Goal: Task Accomplishment & Management: Manage account settings

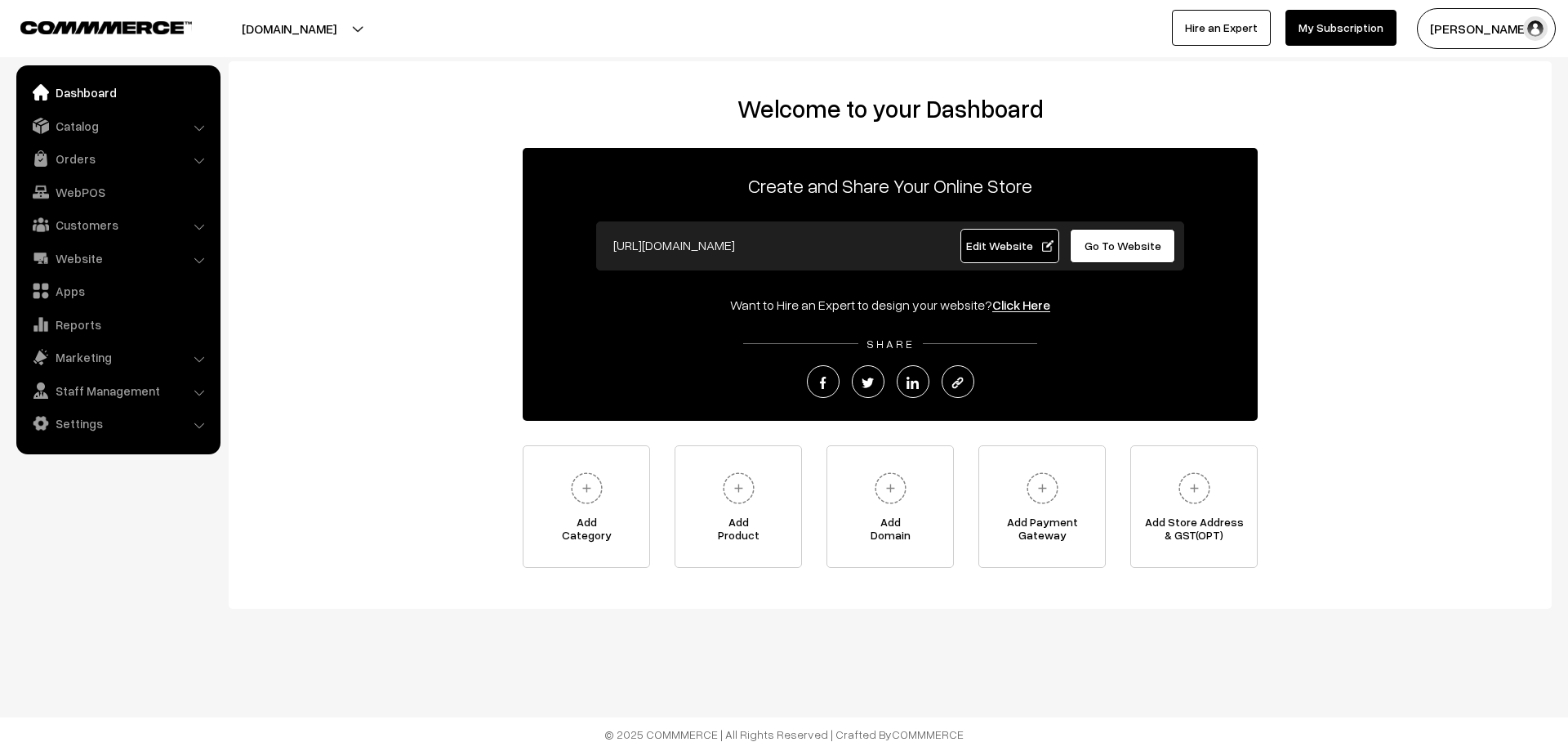
click at [92, 97] on link "Dashboard" at bounding box center [118, 92] width 195 height 30
click at [876, 510] on img at bounding box center [890, 488] width 45 height 45
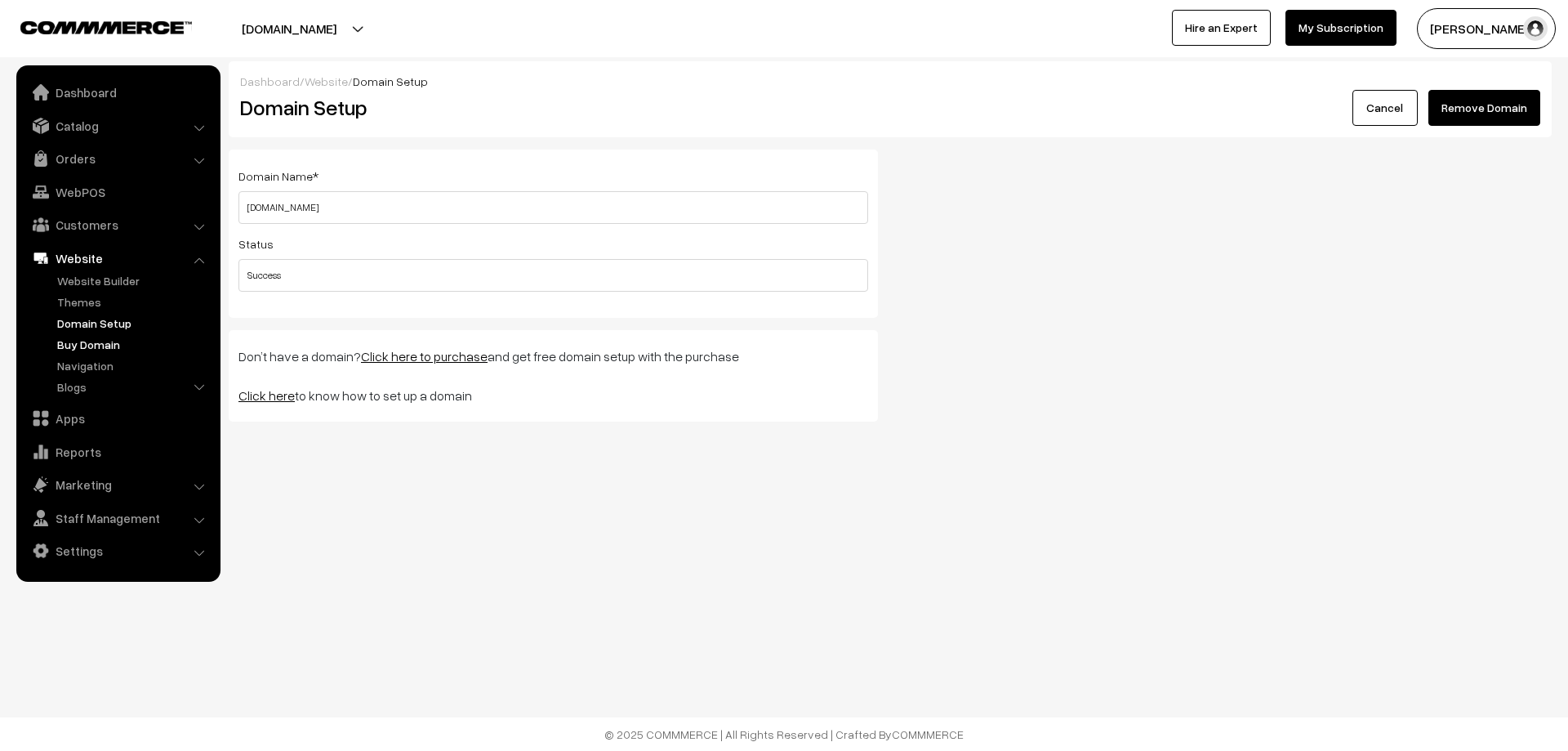
click at [83, 352] on link "Buy Domain" at bounding box center [134, 344] width 162 height 17
click at [97, 120] on link "Catalog" at bounding box center [118, 126] width 195 height 30
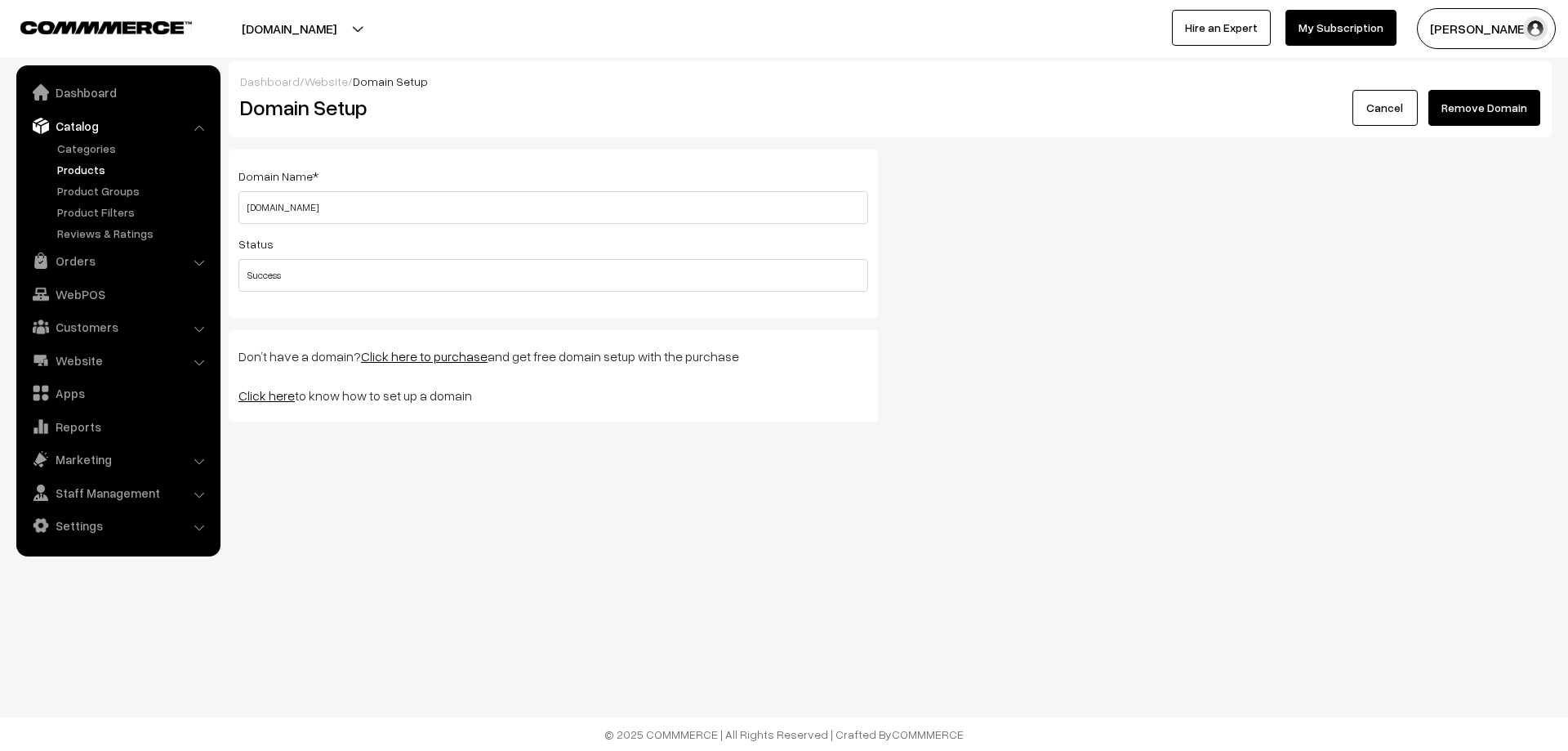
click at [85, 165] on link "Products" at bounding box center [134, 169] width 162 height 17
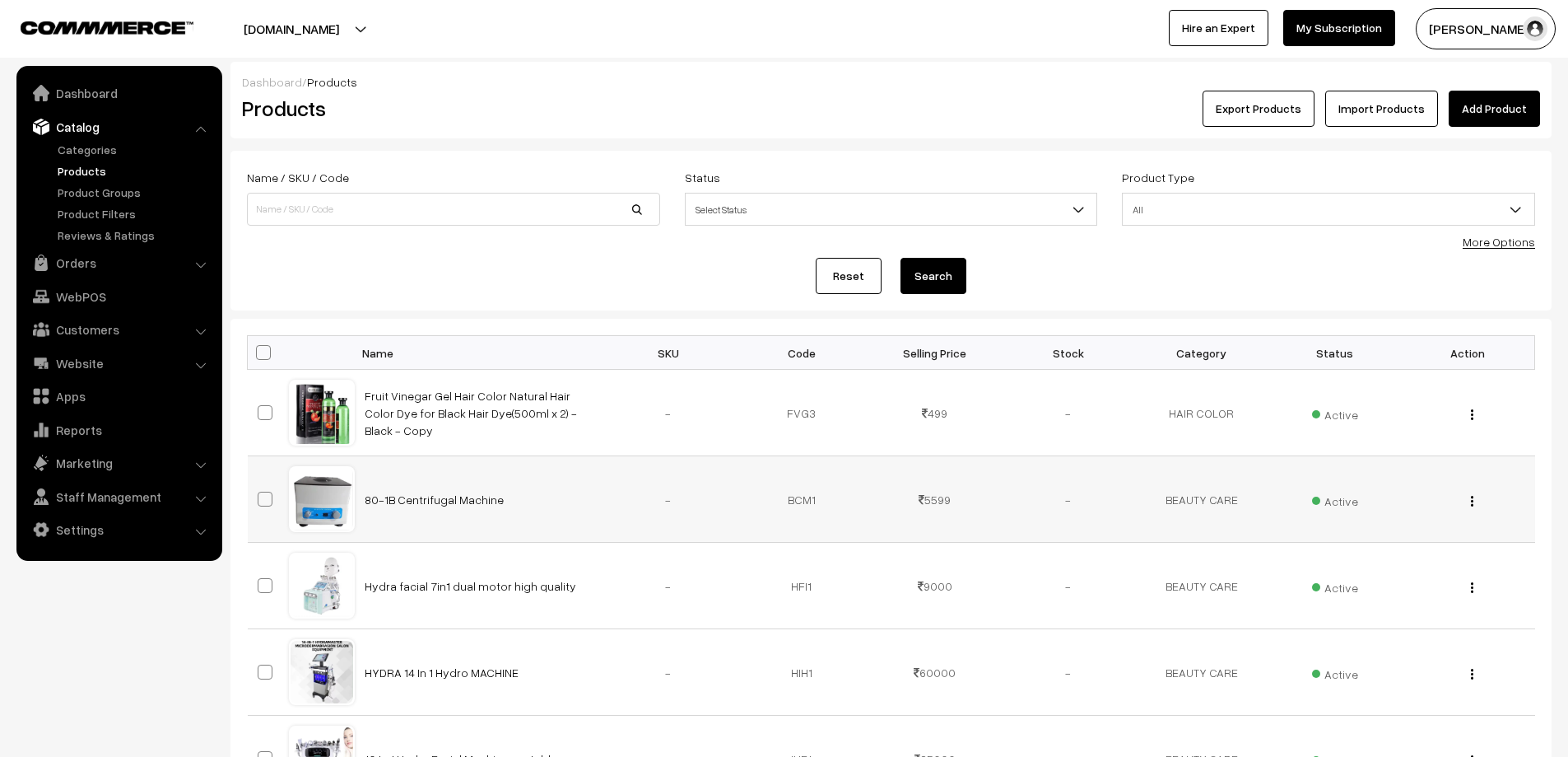
scroll to position [329, 0]
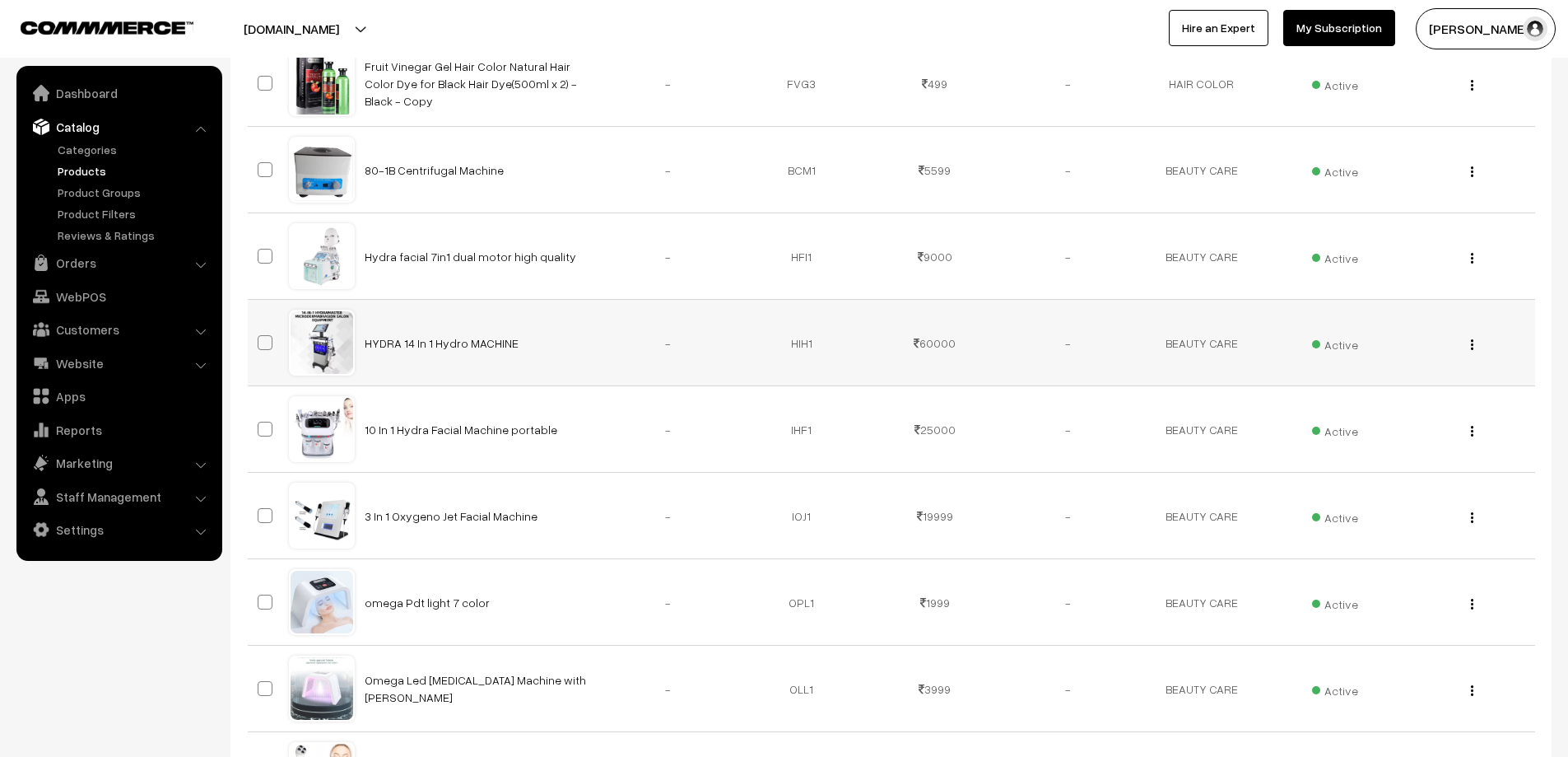
click at [1472, 341] on img "button" at bounding box center [1472, 344] width 2 height 11
click at [1350, 363] on link "View" at bounding box center [1399, 369] width 140 height 37
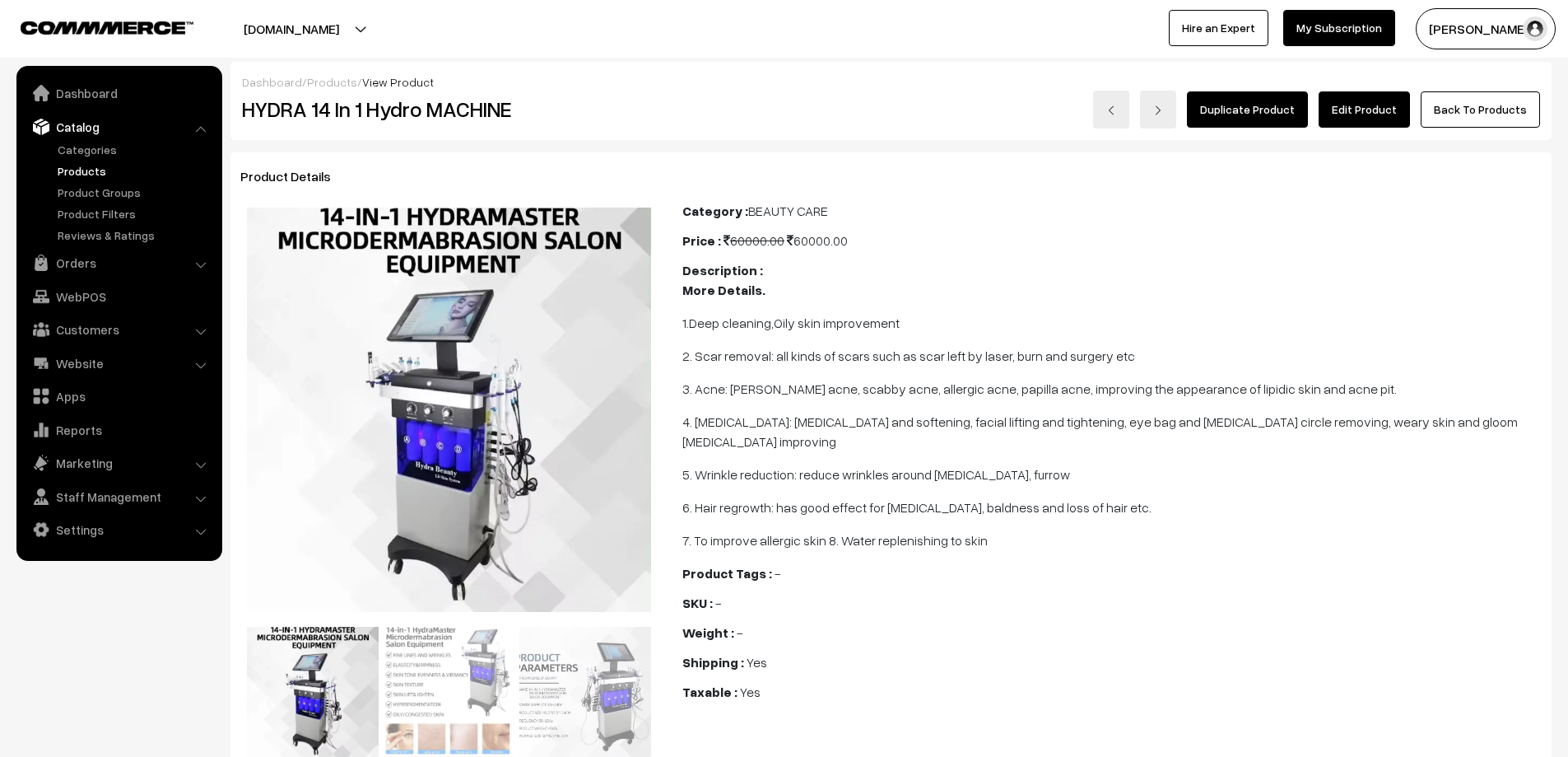
click at [1463, 110] on link "Back To Products" at bounding box center [1481, 110] width 120 height 37
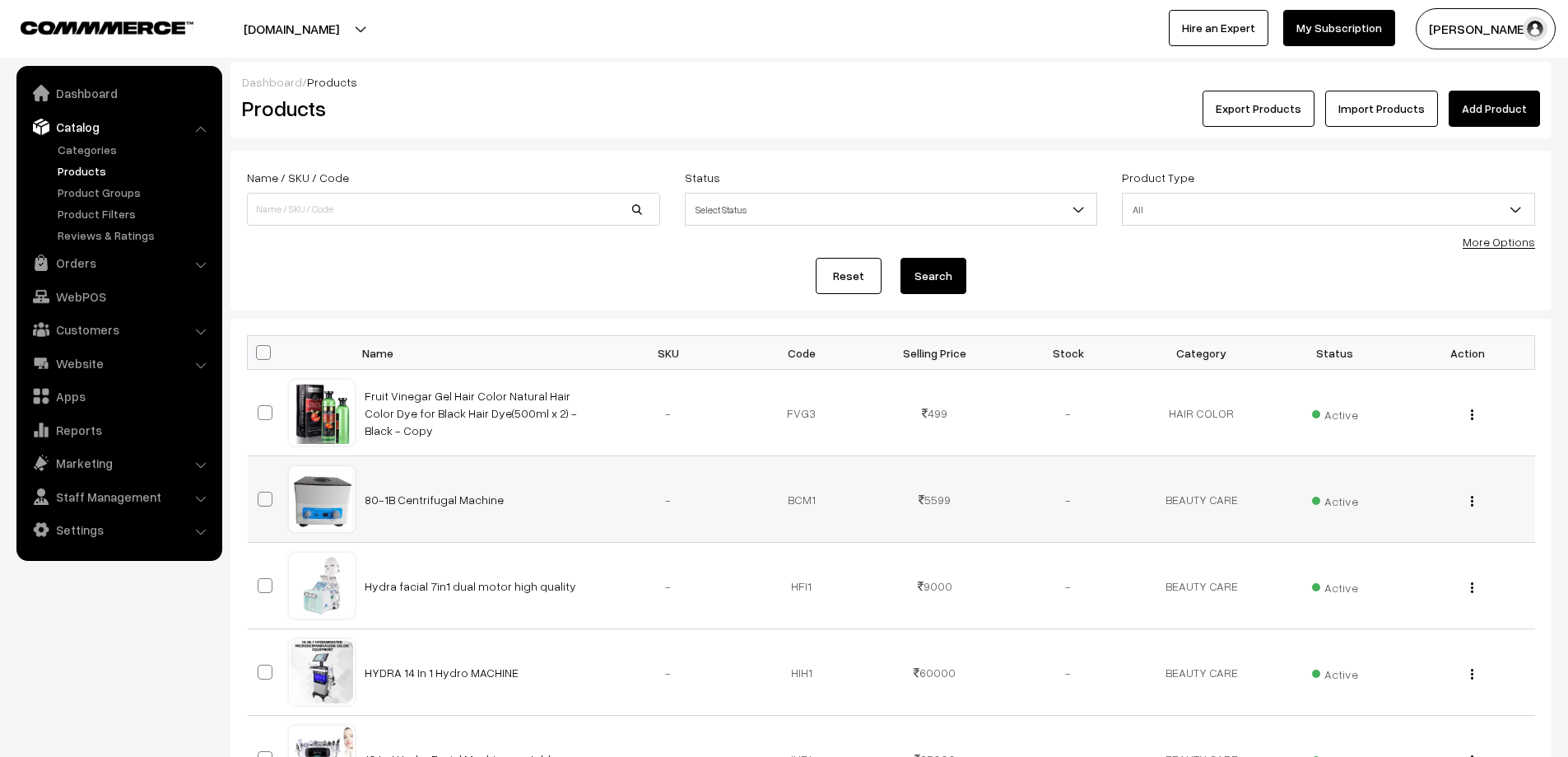
scroll to position [329, 0]
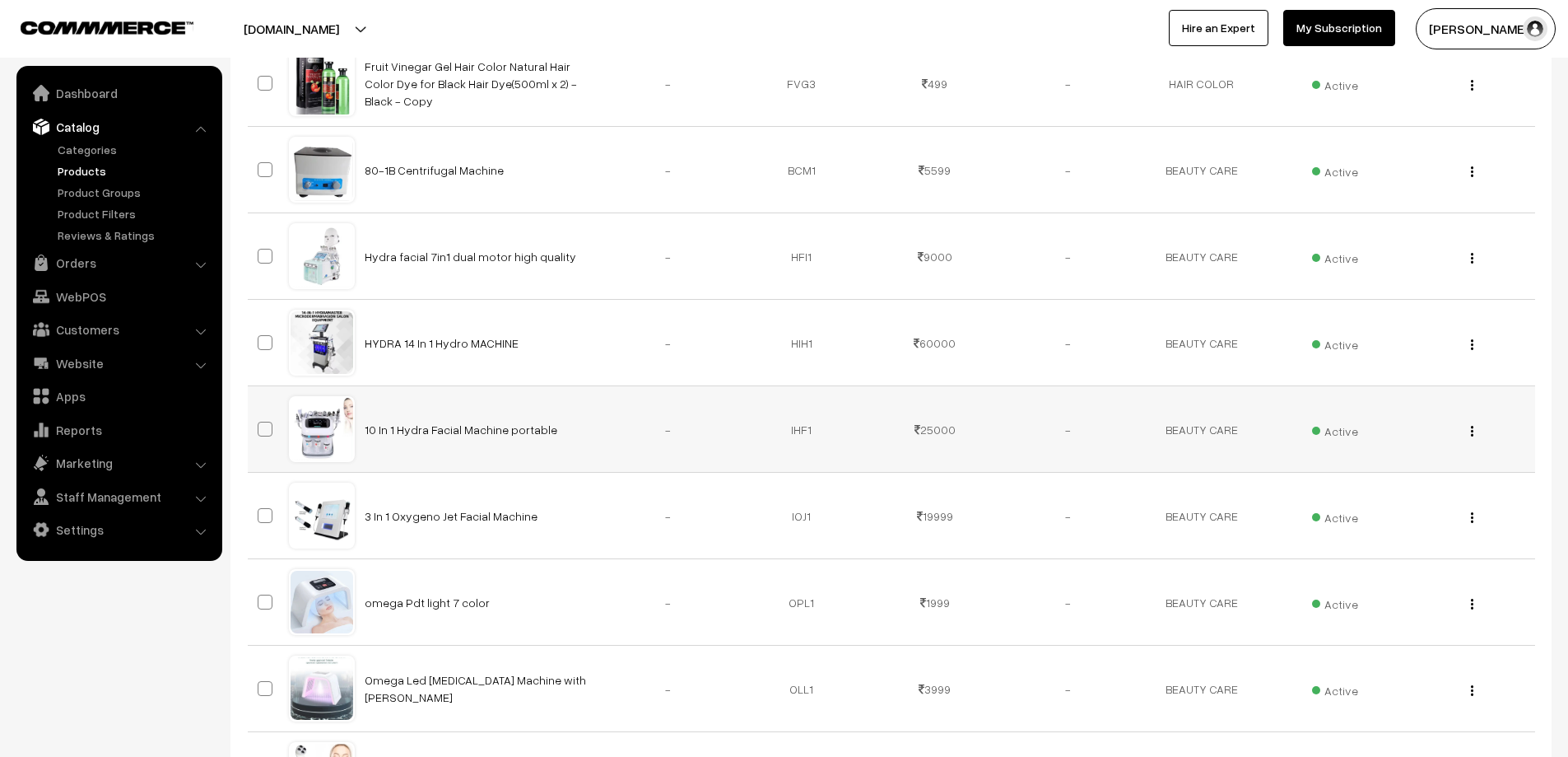
click at [1473, 433] on img "button" at bounding box center [1472, 431] width 2 height 11
click at [1392, 499] on link "Edit" at bounding box center [1399, 491] width 140 height 37
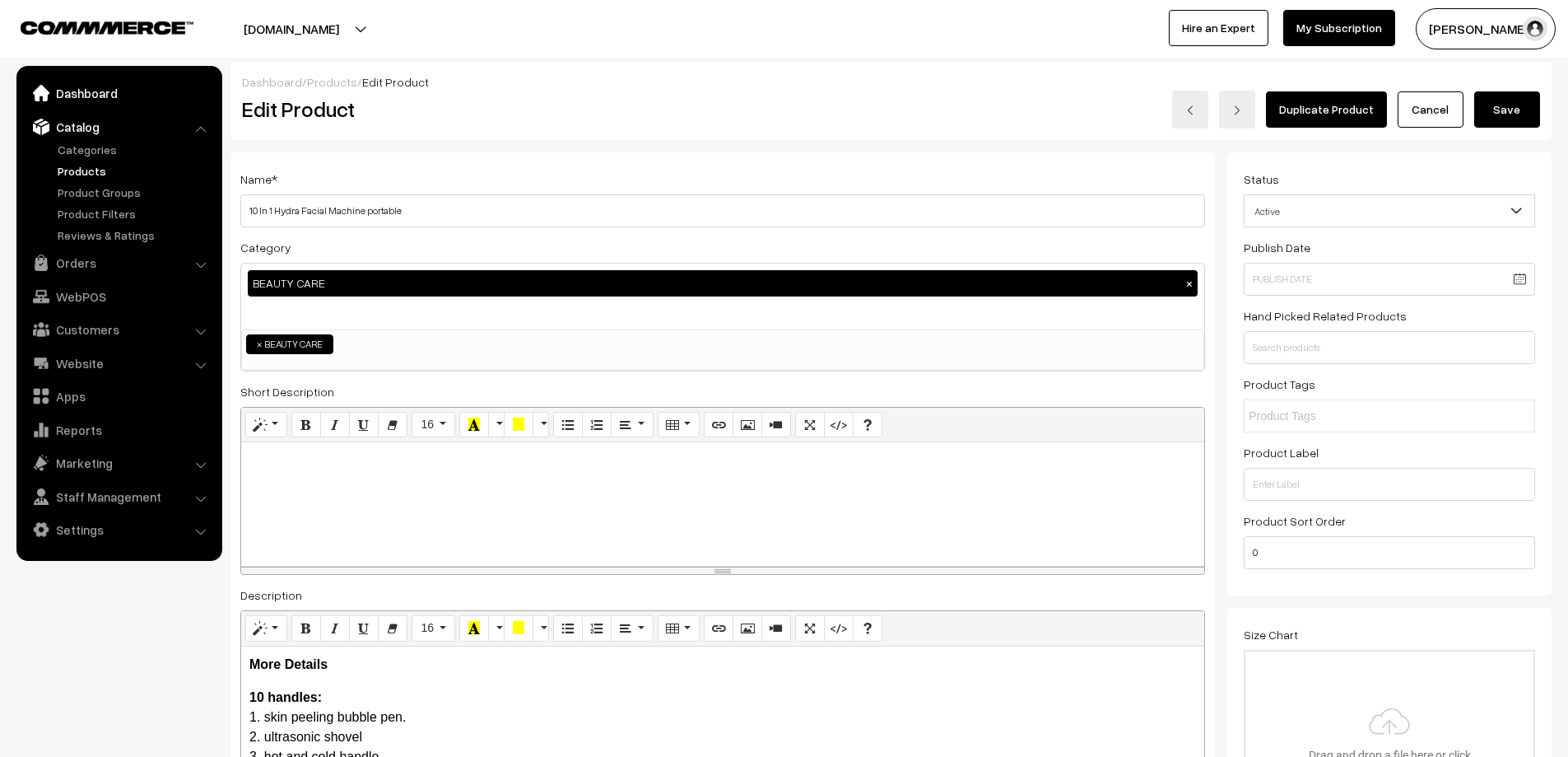
click at [91, 97] on link "Dashboard" at bounding box center [119, 93] width 196 height 30
